Goal: Navigation & Orientation: Find specific page/section

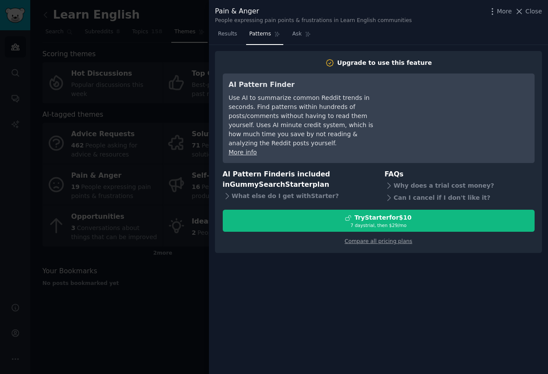
click at [526, 10] on span "Close" at bounding box center [534, 11] width 16 height 9
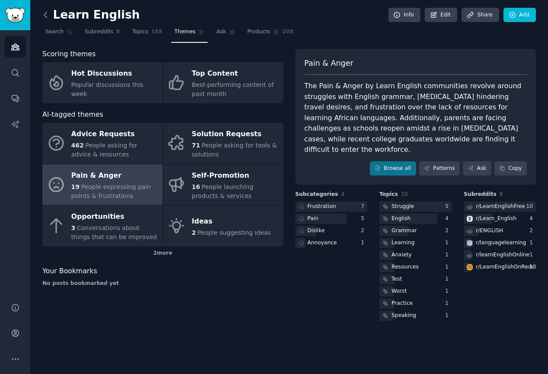
click at [48, 10] on icon at bounding box center [45, 14] width 9 height 9
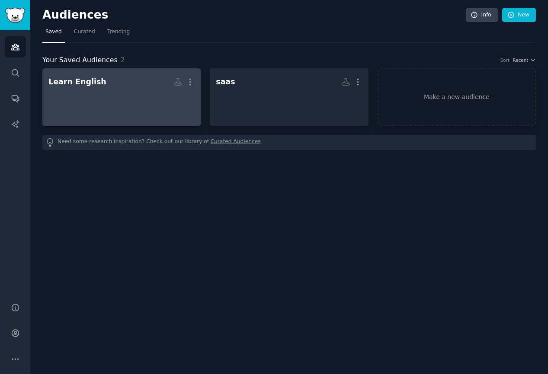
click at [99, 95] on div at bounding box center [121, 105] width 146 height 30
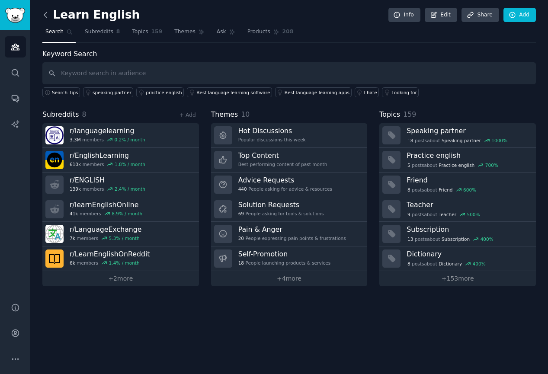
click at [49, 15] on icon at bounding box center [45, 14] width 9 height 9
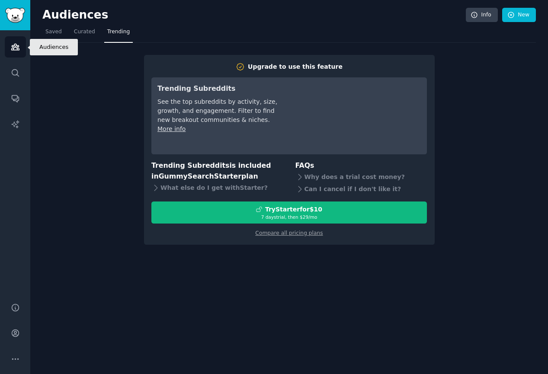
click at [12, 46] on icon "Sidebar" at bounding box center [15, 47] width 8 height 6
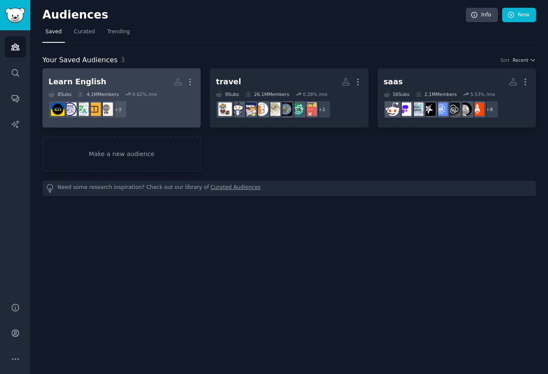
click at [99, 83] on h2 "Learn English More" at bounding box center [121, 81] width 146 height 15
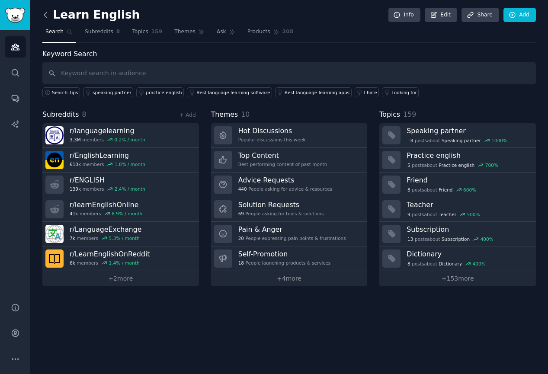
click at [45, 16] on icon at bounding box center [45, 14] width 9 height 9
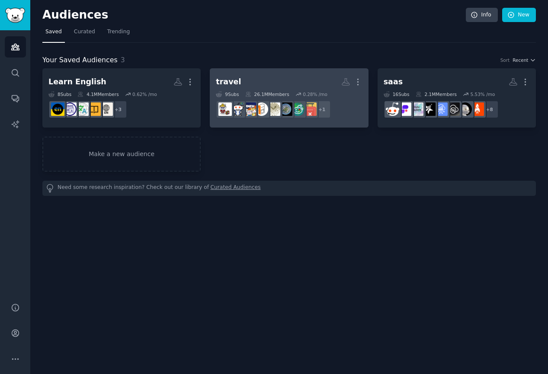
click at [273, 83] on h2 "travel More" at bounding box center [289, 81] width 146 height 15
